Goal: Task Accomplishment & Management: Complete application form

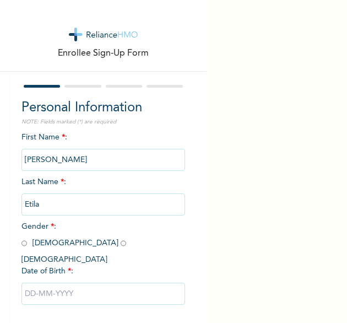
click at [35, 244] on span "Gender * : [DEMOGRAPHIC_DATA] [DEMOGRAPHIC_DATA]" at bounding box center [76, 243] width 110 height 41
click at [26, 245] on span "Gender * : [DEMOGRAPHIC_DATA] [DEMOGRAPHIC_DATA]" at bounding box center [76, 243] width 110 height 41
click at [25, 246] on input "radio" at bounding box center [24, 243] width 6 height 10
radio input "true"
click at [64, 286] on input "text" at bounding box center [103, 294] width 164 height 22
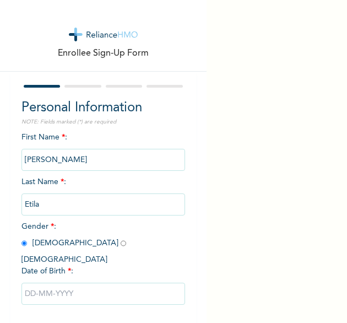
select select "8"
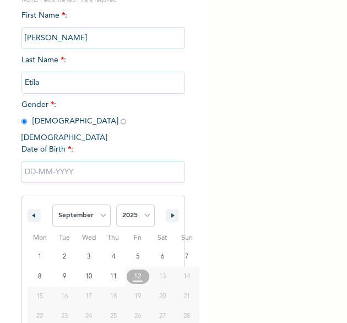
scroll to position [154, 0]
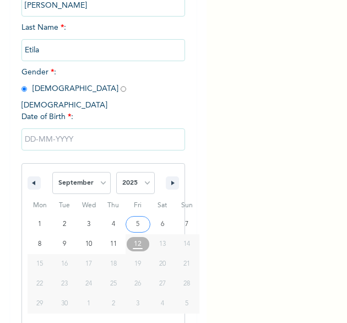
click at [151, 175] on span "January February March April May June July August September October November [D…" at bounding box center [103, 182] width 115 height 33
click at [148, 174] on select "2025 2024 2023 2022 2021 2020 2019 2018 2017 2016 2015 2014 2013 2012 2011 2010…" at bounding box center [135, 183] width 39 height 22
select select "1982"
click at [116, 172] on select "2025 2024 2023 2022 2021 2020 2019 2018 2017 2016 2015 2014 2013 2012 2011 2010…" at bounding box center [135, 183] width 39 height 22
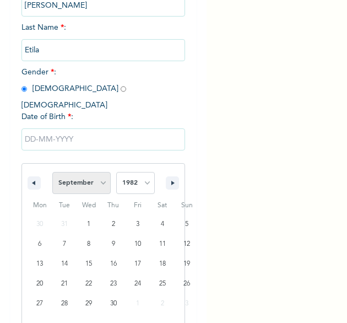
click at [96, 172] on select "January February March April May June July August September October November De…" at bounding box center [81, 183] width 58 height 22
select select "10"
click at [52, 172] on select "January February March April May June July August September October November De…" at bounding box center [81, 183] width 58 height 22
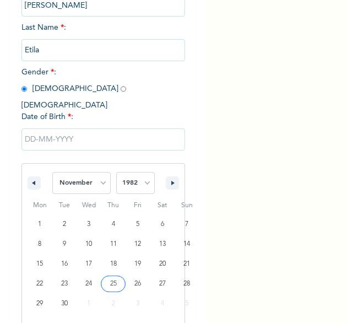
type input "[DATE]"
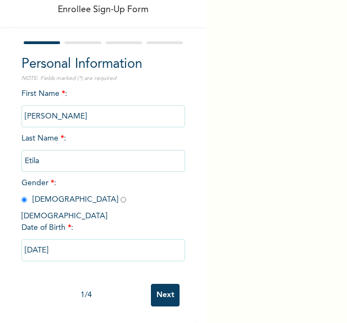
scroll to position [42, 0]
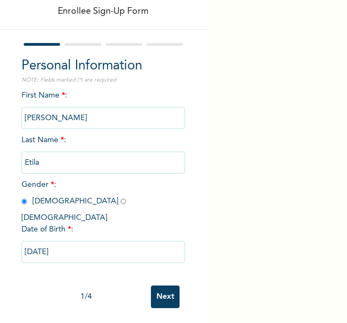
click at [152, 285] on input "Next" at bounding box center [165, 296] width 29 height 23
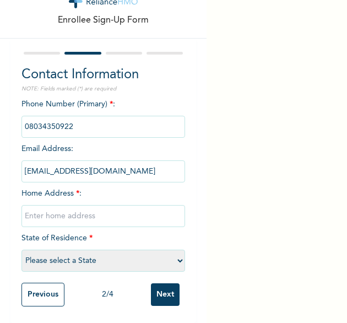
click at [106, 208] on input "text" at bounding box center [103, 216] width 164 height 22
type input "[GEOGRAPHIC_DATA]"
select select "25"
click at [157, 288] on input "Next" at bounding box center [165, 294] width 29 height 23
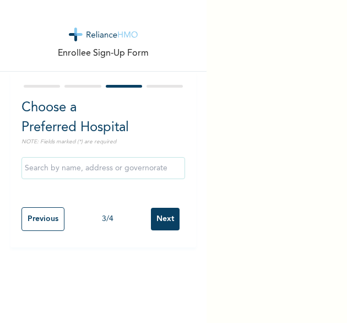
click at [151, 212] on input "Next" at bounding box center [165, 219] width 29 height 23
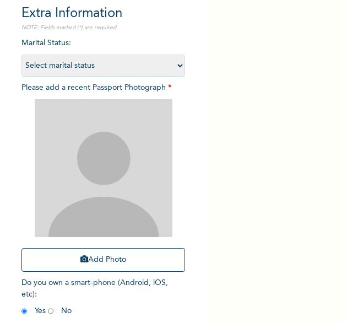
scroll to position [103, 0]
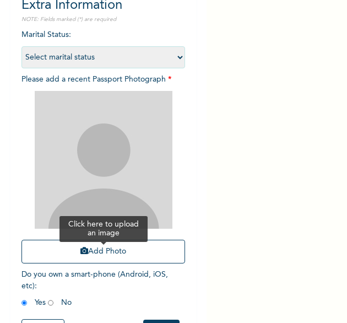
click at [91, 249] on button "Add Photo" at bounding box center [103, 252] width 164 height 24
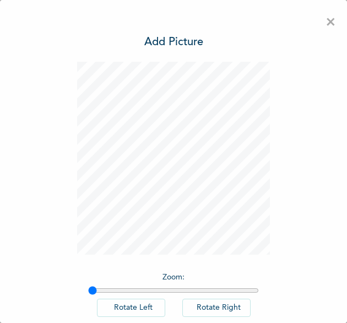
scroll to position [61, 0]
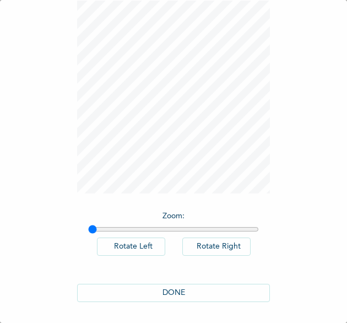
click at [206, 296] on button "DONE" at bounding box center [173, 293] width 193 height 18
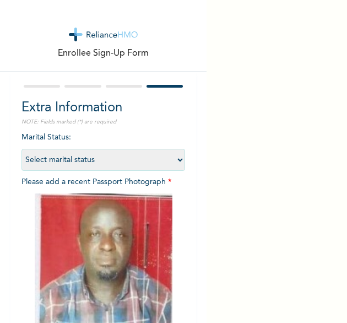
scroll to position [148, 0]
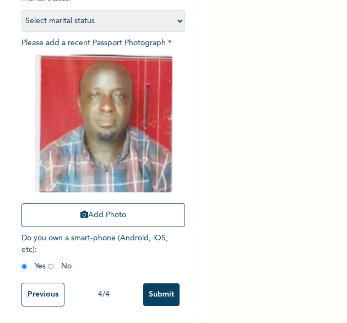
click at [149, 289] on input "Submit" at bounding box center [161, 294] width 36 height 23
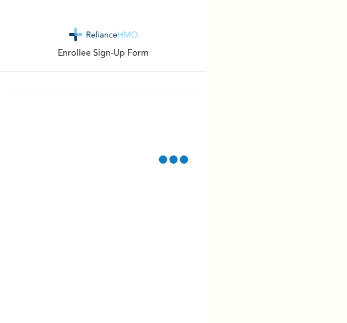
scroll to position [0, 0]
